Goal: Task Accomplishment & Management: Use online tool/utility

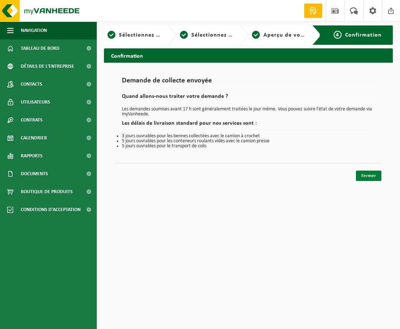
click at [374, 175] on font "Fermer" at bounding box center [368, 176] width 15 height 5
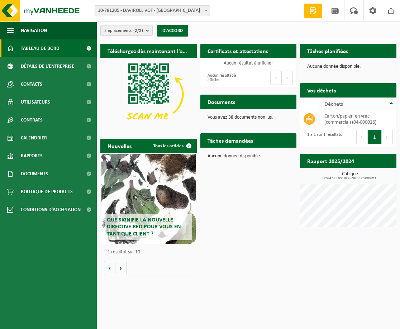
click at [394, 101] on th "Déchets" at bounding box center [357, 105] width 77 height 14
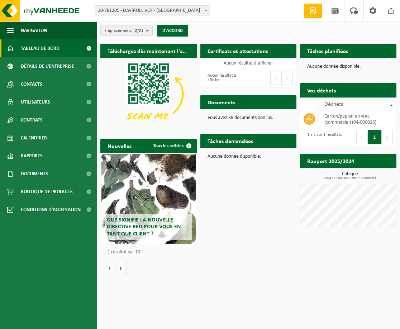
click at [392, 104] on th "Déchets" at bounding box center [357, 105] width 77 height 14
click at [328, 51] on font "Tâches planifiées" at bounding box center [327, 52] width 41 height 6
click at [327, 63] on div "Aucune donnée disponible." at bounding box center [348, 66] width 96 height 17
click at [237, 143] on font "Tâches demandées" at bounding box center [231, 142] width 46 height 6
click at [178, 34] on button "D'ACCORD" at bounding box center [172, 30] width 31 height 11
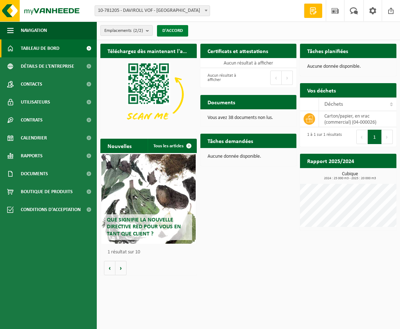
click at [178, 34] on button "D'ACCORD" at bounding box center [172, 30] width 31 height 11
click at [393, 105] on th "Déchets" at bounding box center [357, 105] width 77 height 14
click at [382, 137] on button "Volgende" at bounding box center [387, 137] width 11 height 14
click at [374, 138] on button "1" at bounding box center [375, 137] width 14 height 14
click at [311, 119] on icon at bounding box center [309, 118] width 7 height 7
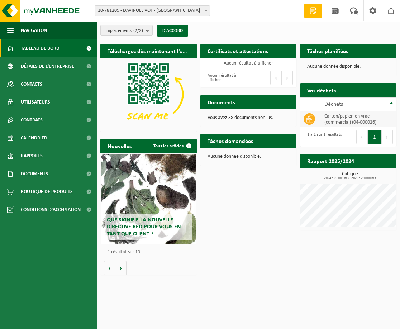
click at [334, 121] on font "carton/papier, en vrac (commercial) (04-000026)" at bounding box center [351, 119] width 52 height 11
click at [333, 105] on font "Déchets" at bounding box center [334, 104] width 19 height 6
click at [34, 138] on font "Calendrier" at bounding box center [34, 138] width 26 height 5
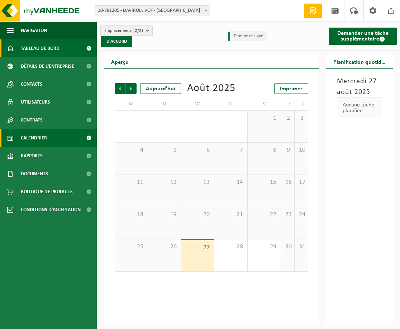
click at [54, 51] on span "Tableau de bord" at bounding box center [40, 48] width 39 height 18
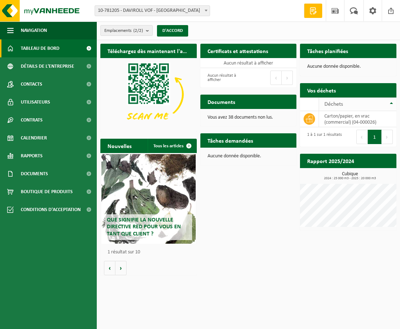
click at [380, 102] on div "Déchets" at bounding box center [356, 104] width 63 height 6
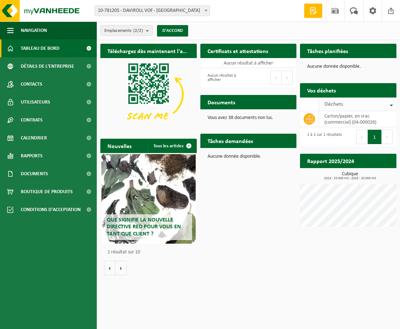
click at [379, 103] on div "Déchets" at bounding box center [356, 104] width 63 height 6
click at [330, 49] on font "Tâches planifiées" at bounding box center [327, 52] width 41 height 6
click at [331, 64] on font "Aucune donnée disponible." at bounding box center [334, 66] width 54 height 5
click at [331, 67] on font "Aucune donnée disponible." at bounding box center [334, 66] width 54 height 5
click at [281, 80] on button "Précédent" at bounding box center [275, 78] width 11 height 14
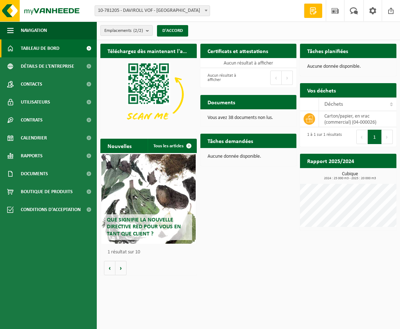
click at [284, 80] on button "Suivant" at bounding box center [287, 78] width 11 height 14
click at [256, 59] on td "Aucun résultat à afficher" at bounding box center [248, 63] width 96 height 10
click at [237, 142] on font "Tâches demandées" at bounding box center [231, 142] width 46 height 6
click at [240, 156] on font "Aucune donnée disponible." at bounding box center [235, 156] width 54 height 5
click at [177, 146] on font "Tous les articles" at bounding box center [168, 146] width 30 height 5
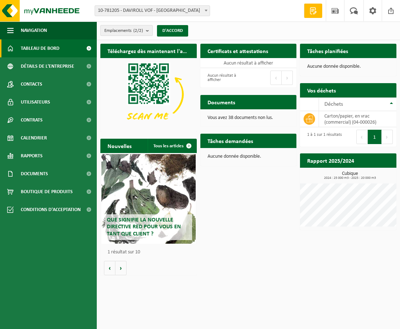
click at [129, 32] on font "Emplacements" at bounding box center [117, 30] width 27 height 5
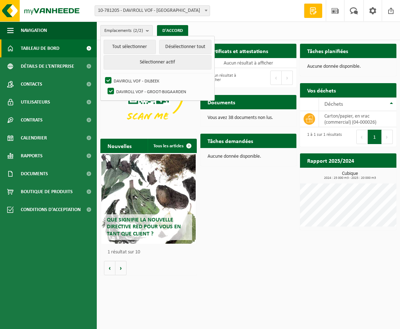
click at [250, 205] on div "Téléchargez dès maintenant l'application Vanheede+ ! Cacher Certificats et atte…" at bounding box center [249, 159] width 300 height 239
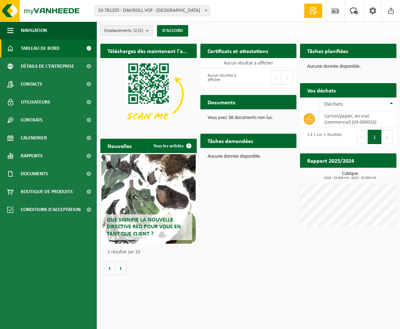
click at [332, 91] on font "Vos déchets" at bounding box center [321, 91] width 29 height 6
click at [364, 104] on div "Déchets" at bounding box center [356, 104] width 63 height 6
click at [364, 104] on div "Déchets carton/papier, en vrac (commercial) (04-000026)" at bounding box center [348, 113] width 96 height 30
click at [364, 104] on div "Déchets" at bounding box center [356, 104] width 63 height 6
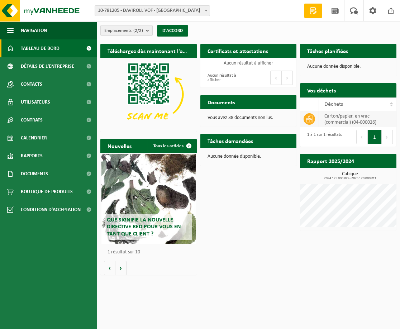
click at [311, 119] on icon at bounding box center [309, 118] width 7 height 7
click at [358, 122] on font "carton/papier, en vrac (commercial) (04-000026)" at bounding box center [351, 119] width 52 height 11
click at [313, 9] on span at bounding box center [313, 10] width 11 height 7
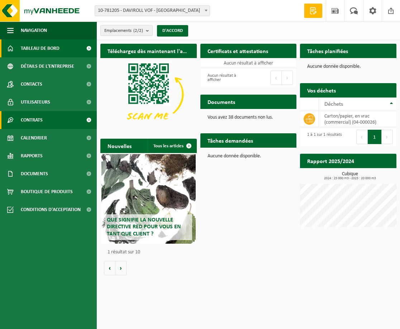
click at [34, 118] on span "Contrats" at bounding box center [32, 120] width 22 height 18
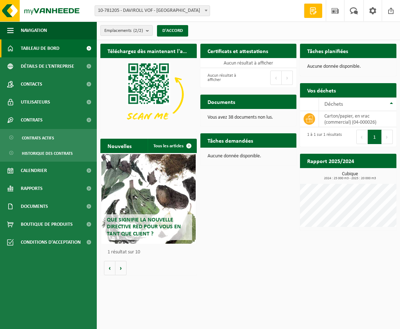
click at [37, 49] on font "Tableau de bord" at bounding box center [40, 48] width 39 height 5
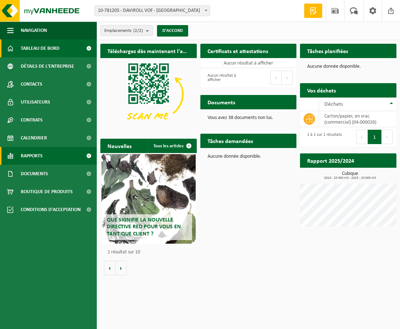
click at [32, 156] on font "Rapports" at bounding box center [32, 155] width 22 height 5
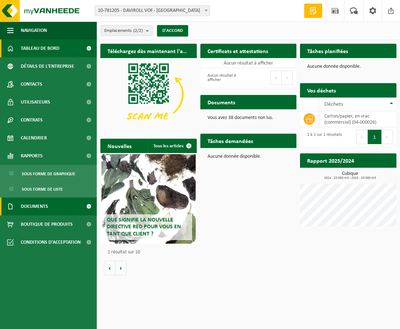
click at [35, 207] on font "Documents" at bounding box center [34, 206] width 27 height 5
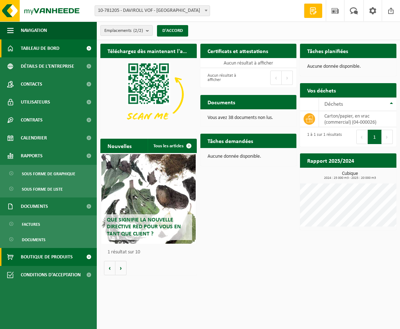
click at [39, 257] on font "Boutique de produits" at bounding box center [47, 257] width 52 height 5
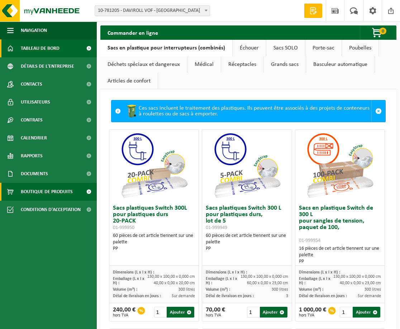
click at [37, 48] on font "Tableau de bord" at bounding box center [40, 48] width 39 height 5
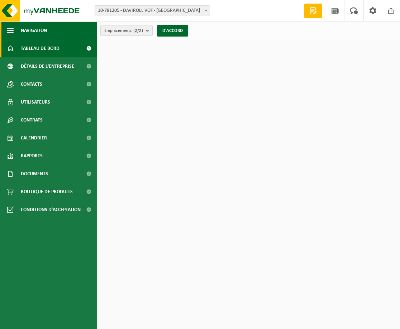
click at [11, 30] on span "button" at bounding box center [10, 31] width 6 height 18
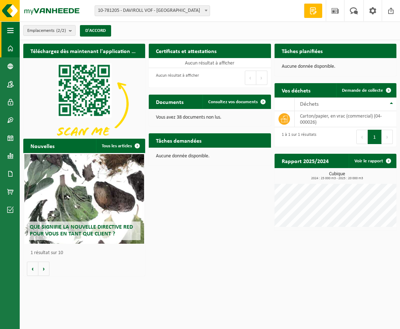
click at [13, 30] on span "button" at bounding box center [10, 31] width 6 height 18
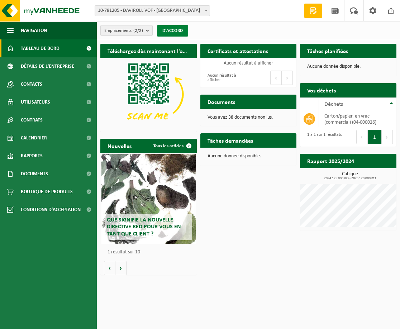
click at [172, 29] on font "D'ACCORD" at bounding box center [172, 30] width 20 height 5
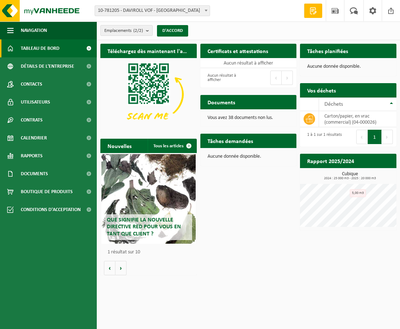
click at [371, 139] on button "1" at bounding box center [375, 137] width 14 height 14
click at [357, 122] on font "carton/papier, en vrac (commercial) (04-000026)" at bounding box center [351, 119] width 52 height 11
click at [310, 119] on icon at bounding box center [309, 119] width 7 height 6
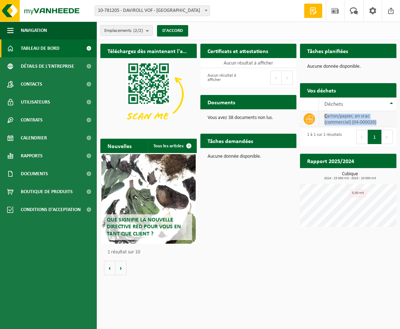
click at [310, 119] on icon at bounding box center [309, 119] width 7 height 6
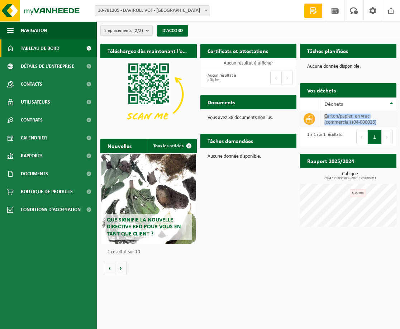
click at [310, 119] on icon at bounding box center [309, 119] width 7 height 6
click at [342, 102] on font "Déchets" at bounding box center [334, 104] width 19 height 6
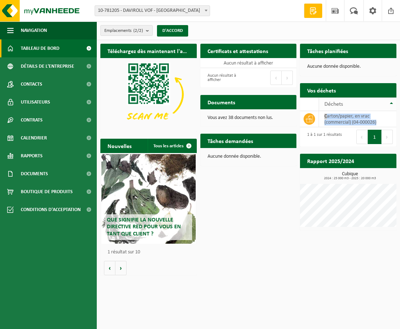
click at [342, 102] on font "Déchets" at bounding box center [334, 104] width 19 height 6
click at [240, 108] on h2 "Documents" at bounding box center [221, 102] width 42 height 14
click at [328, 55] on h2 "Tâches planifiées" at bounding box center [327, 51] width 55 height 14
click at [326, 68] on font "Aucune donnée disponible." at bounding box center [334, 66] width 54 height 5
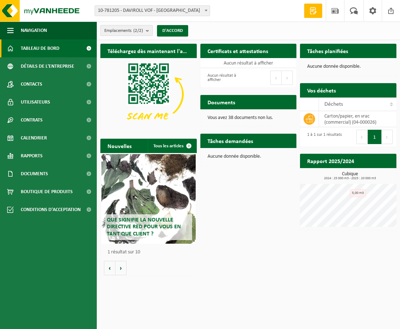
click at [138, 30] on font "(2/2)" at bounding box center [138, 30] width 10 height 5
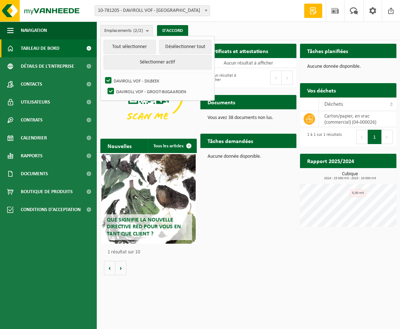
click at [138, 30] on font "(2/2)" at bounding box center [138, 30] width 10 height 5
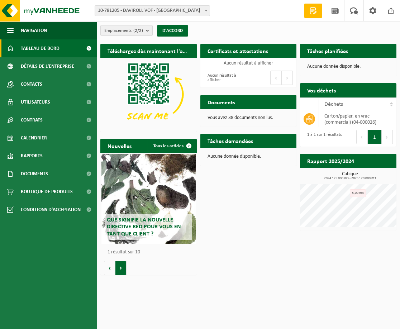
click at [120, 269] on button "Suivant" at bounding box center [120, 268] width 11 height 14
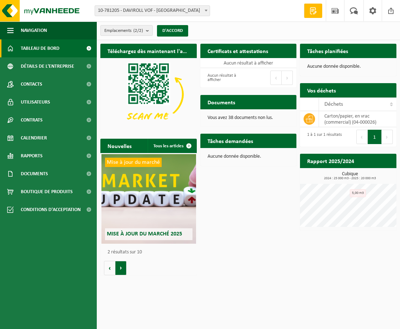
click at [120, 269] on button "Suivant" at bounding box center [120, 268] width 11 height 14
click at [330, 53] on font "Tâches planifiées" at bounding box center [327, 52] width 41 height 6
click at [337, 68] on font "Aucune donnée disponible." at bounding box center [334, 66] width 54 height 5
click at [345, 64] on div "Aucune donnée disponible." at bounding box center [348, 66] width 96 height 17
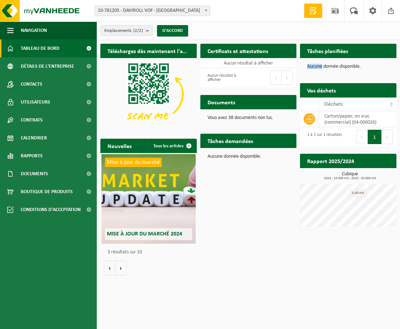
click at [345, 64] on div "Aucune donnée disponible." at bounding box center [348, 66] width 96 height 17
click at [351, 51] on h2 "Tâches planifiées" at bounding box center [327, 51] width 55 height 14
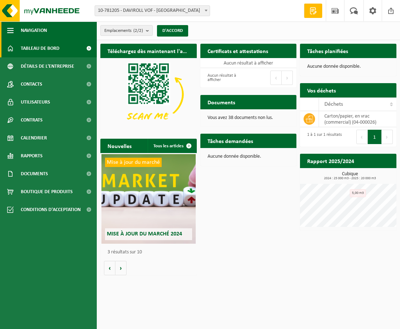
click at [39, 31] on font "Navigation" at bounding box center [34, 30] width 26 height 5
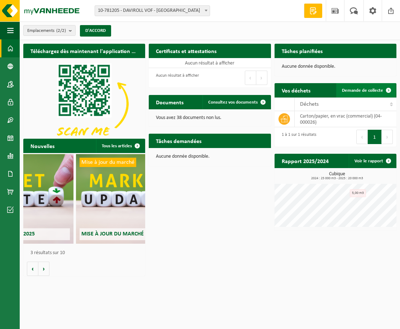
click at [389, 90] on span at bounding box center [389, 90] width 14 height 14
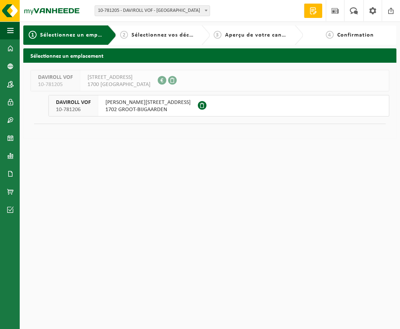
click at [139, 109] on font "1702 GROOT-BIJGAARDEN" at bounding box center [136, 110] width 62 height 6
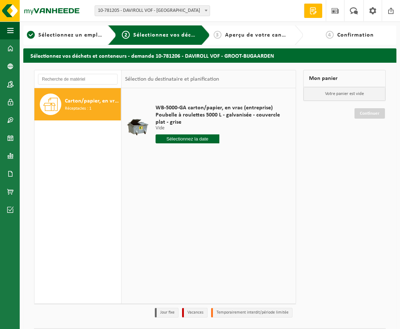
click at [186, 138] on input "text" at bounding box center [188, 138] width 64 height 9
click at [237, 154] on icon at bounding box center [240, 155] width 11 height 11
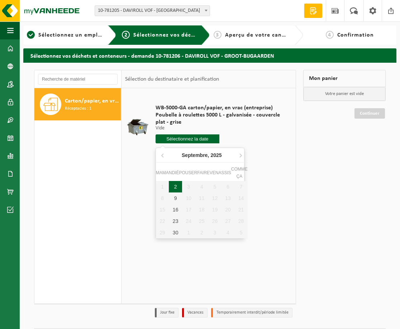
click at [174, 188] on font "2" at bounding box center [175, 187] width 3 height 6
type input "Van [DATE]"
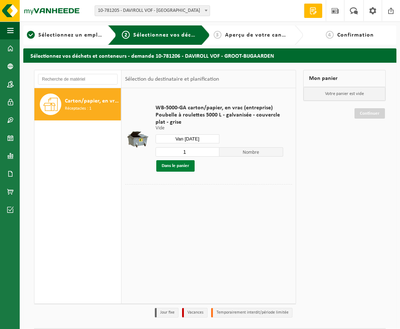
click at [173, 165] on font "Dans le panier" at bounding box center [176, 166] width 28 height 5
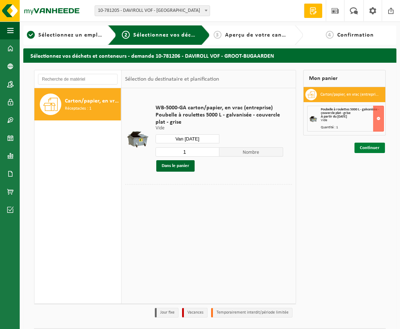
click at [365, 148] on font "Continuer" at bounding box center [370, 148] width 20 height 5
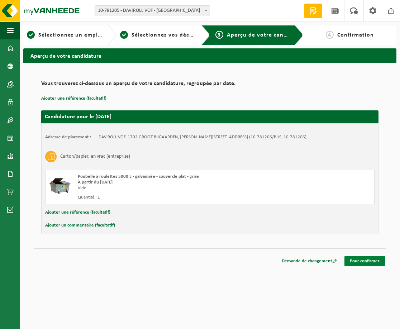
click at [359, 260] on font "Pour confirmer" at bounding box center [365, 261] width 30 height 5
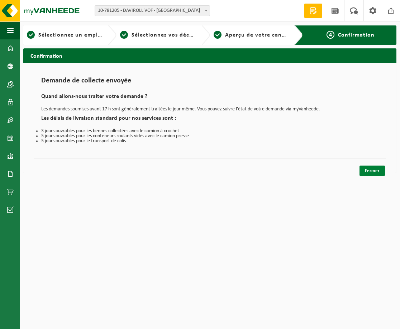
click at [371, 172] on font "Fermer" at bounding box center [372, 171] width 15 height 5
